Goal: Understand process/instructions

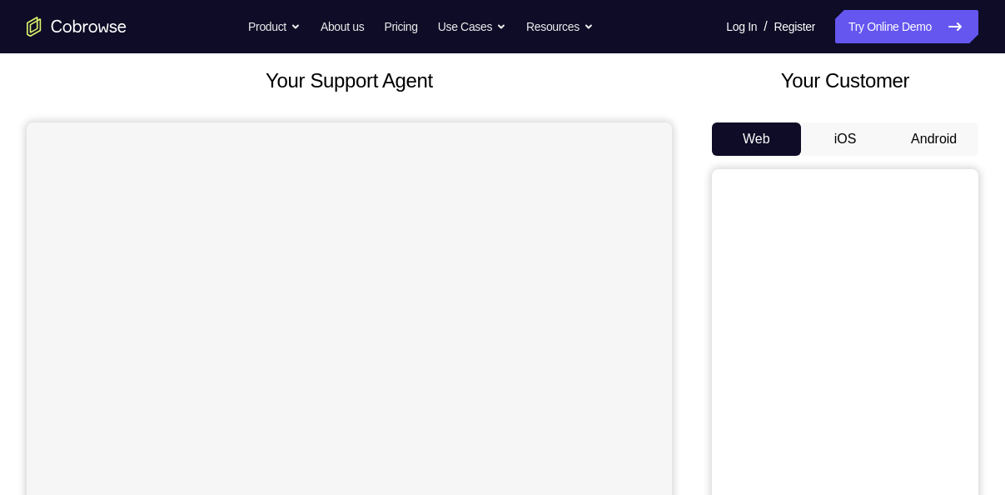
scroll to position [94, 0]
drag, startPoint x: 0, startPoint y: 0, endPoint x: 934, endPoint y: 143, distance: 945.4
click at [934, 143] on button "Android" at bounding box center [934, 138] width 89 height 33
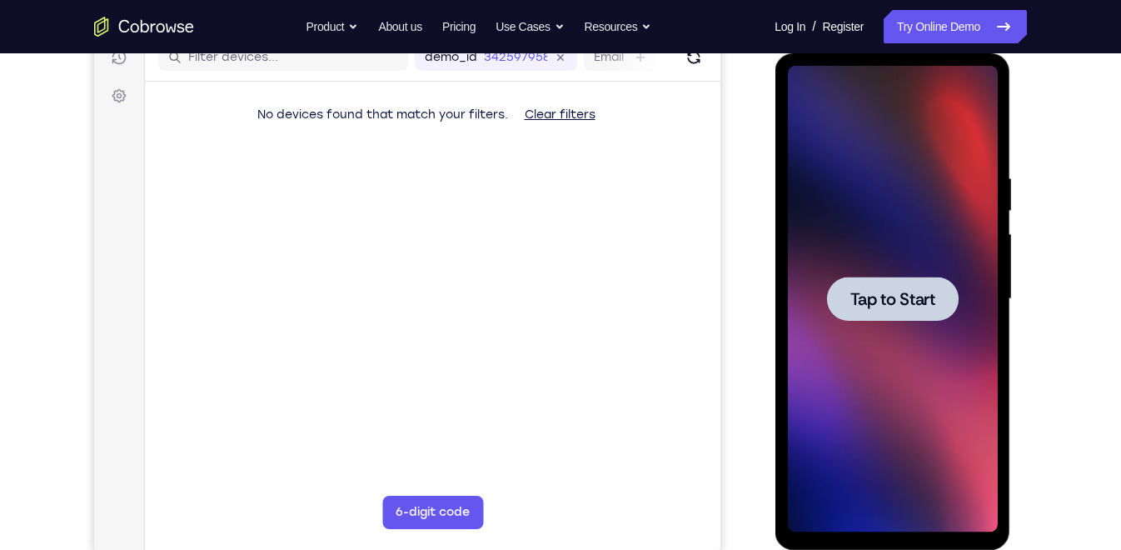
scroll to position [0, 0]
click at [904, 297] on span "Tap to Start" at bounding box center [892, 299] width 85 height 17
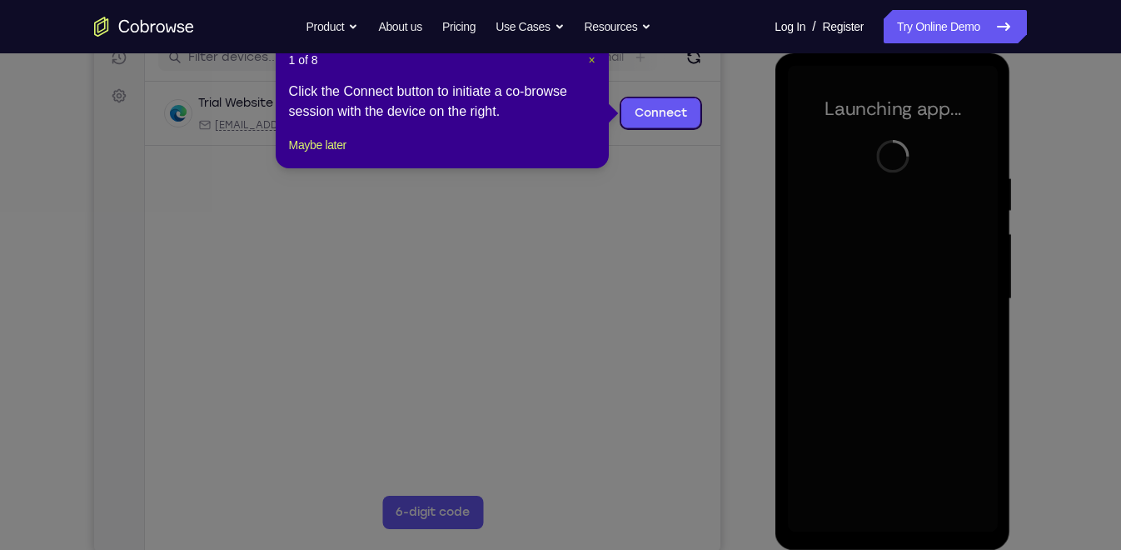
click at [591, 57] on span "×" at bounding box center [591, 59] width 7 height 13
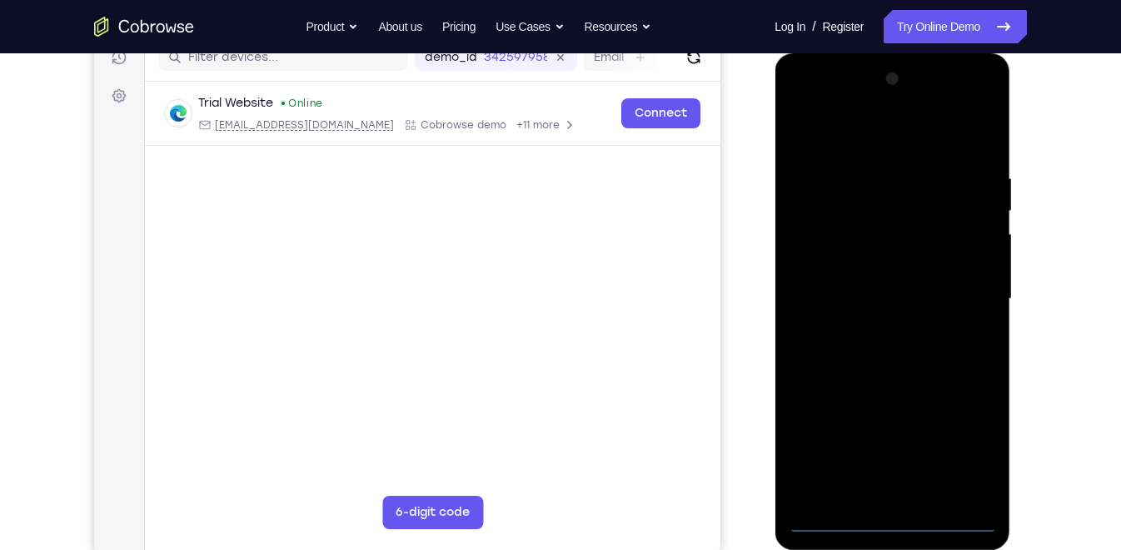
click at [892, 185] on div at bounding box center [892, 299] width 210 height 466
click at [891, 494] on div at bounding box center [892, 299] width 210 height 466
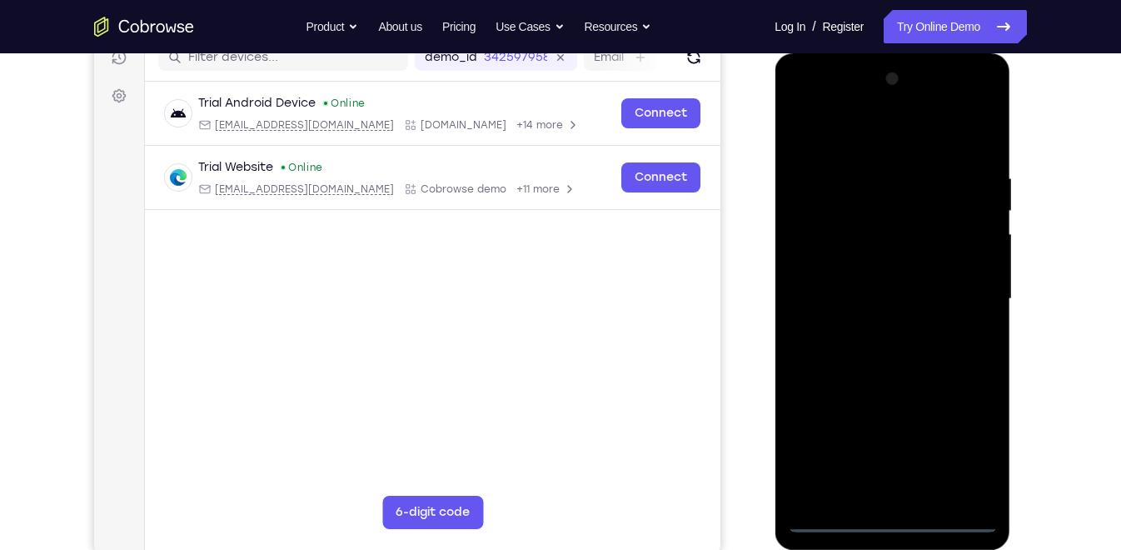
click at [958, 441] on div at bounding box center [892, 299] width 210 height 466
click at [845, 134] on div at bounding box center [892, 299] width 210 height 466
click at [959, 284] on div at bounding box center [892, 299] width 210 height 466
click at [870, 327] on div at bounding box center [892, 299] width 210 height 466
click at [869, 284] on div at bounding box center [892, 299] width 210 height 466
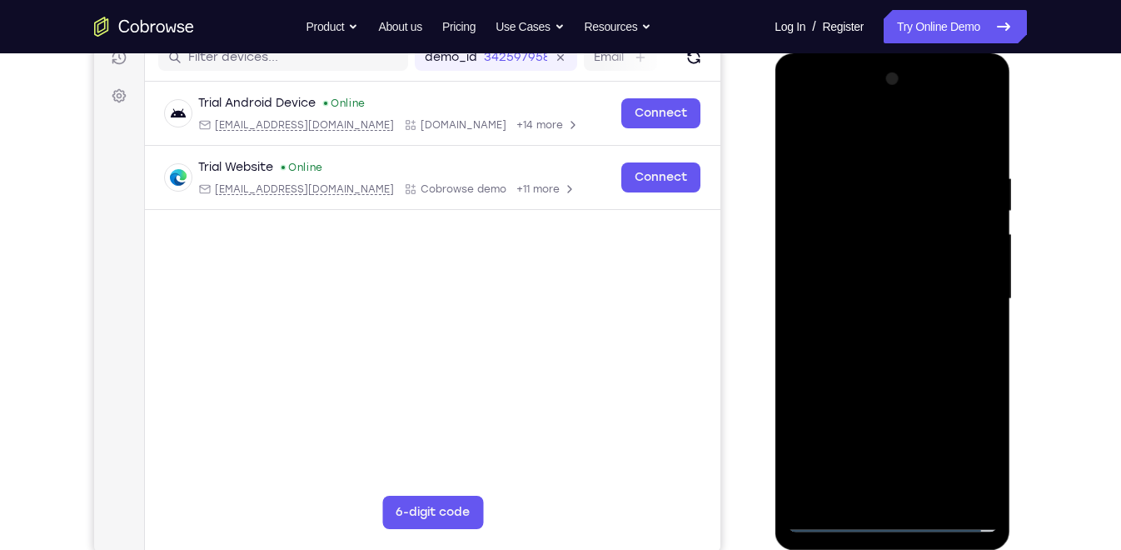
click at [879, 321] on div at bounding box center [892, 299] width 210 height 466
click at [875, 213] on div at bounding box center [892, 299] width 210 height 466
click at [901, 360] on div at bounding box center [892, 299] width 210 height 466
click at [888, 350] on div at bounding box center [892, 299] width 210 height 466
click at [886, 206] on div at bounding box center [892, 299] width 210 height 466
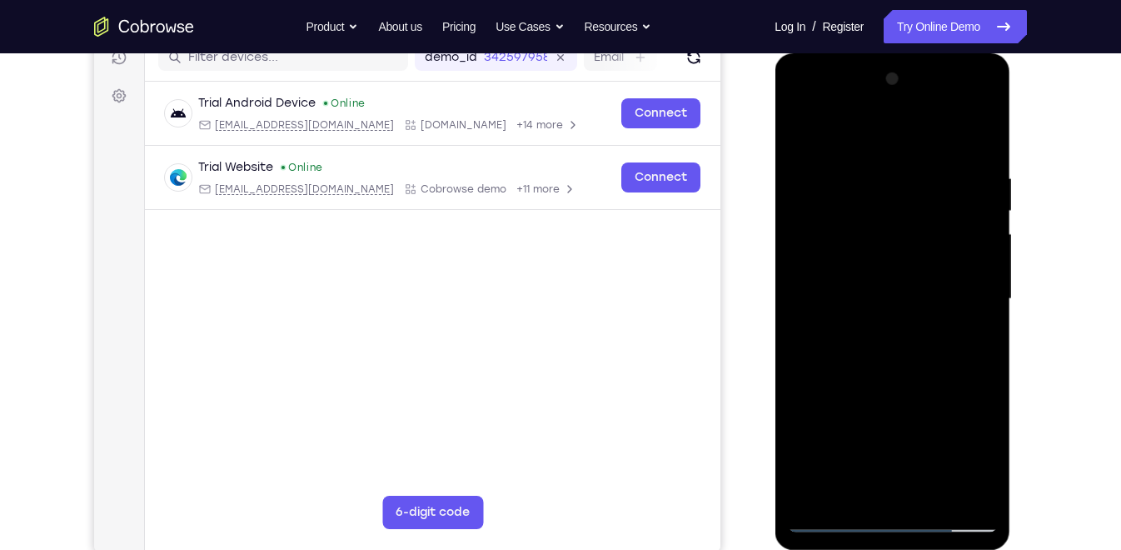
click at [903, 280] on div at bounding box center [892, 299] width 210 height 466
